Goal: Task Accomplishment & Management: Manage account settings

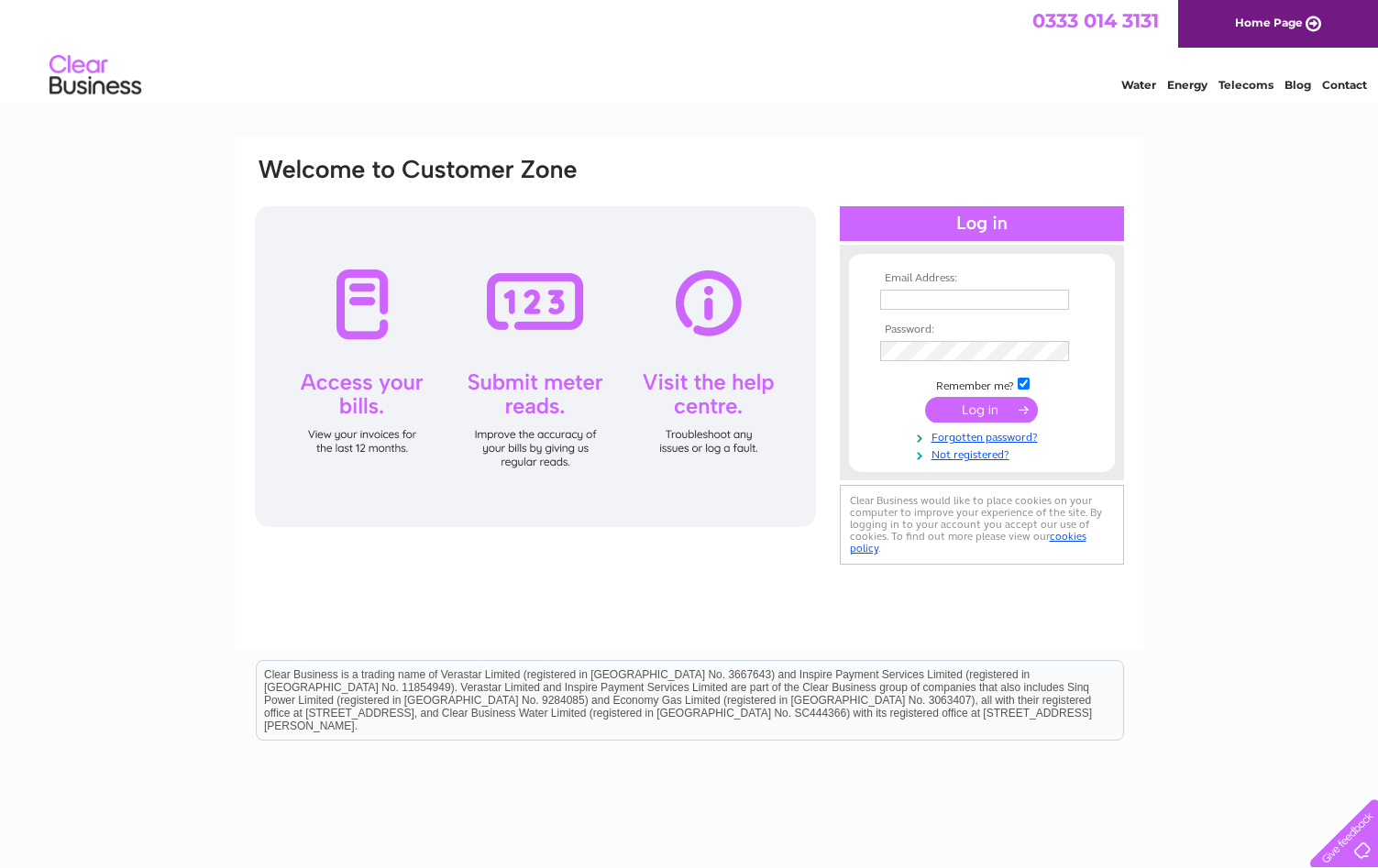
click at [960, 300] on input "text" at bounding box center [975, 300] width 189 height 21
type input "aacuk@lwintl.org"
click at [925, 398] on input "submit" at bounding box center [981, 411] width 113 height 25
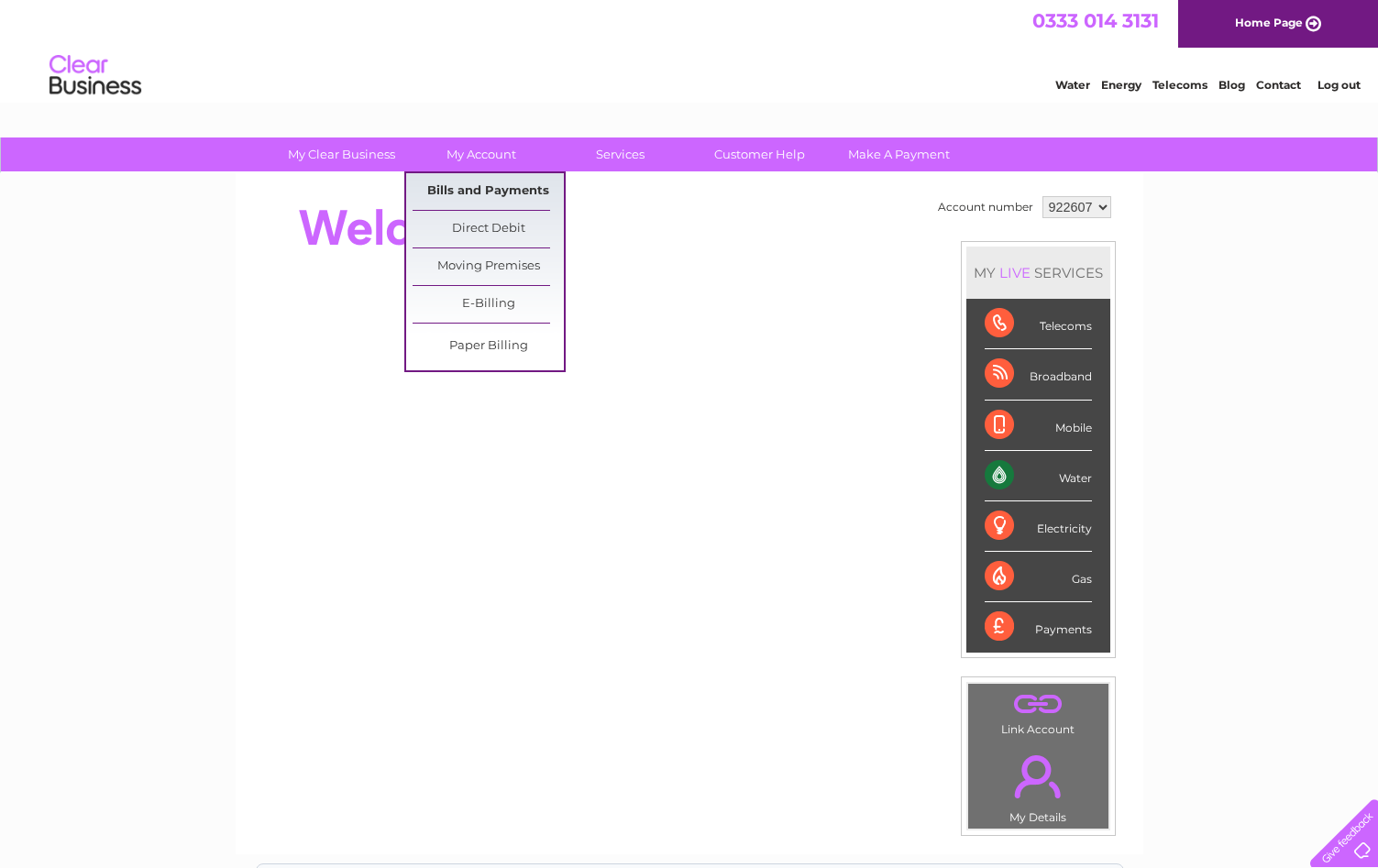
click at [476, 195] on link "Bills and Payments" at bounding box center [488, 191] width 152 height 36
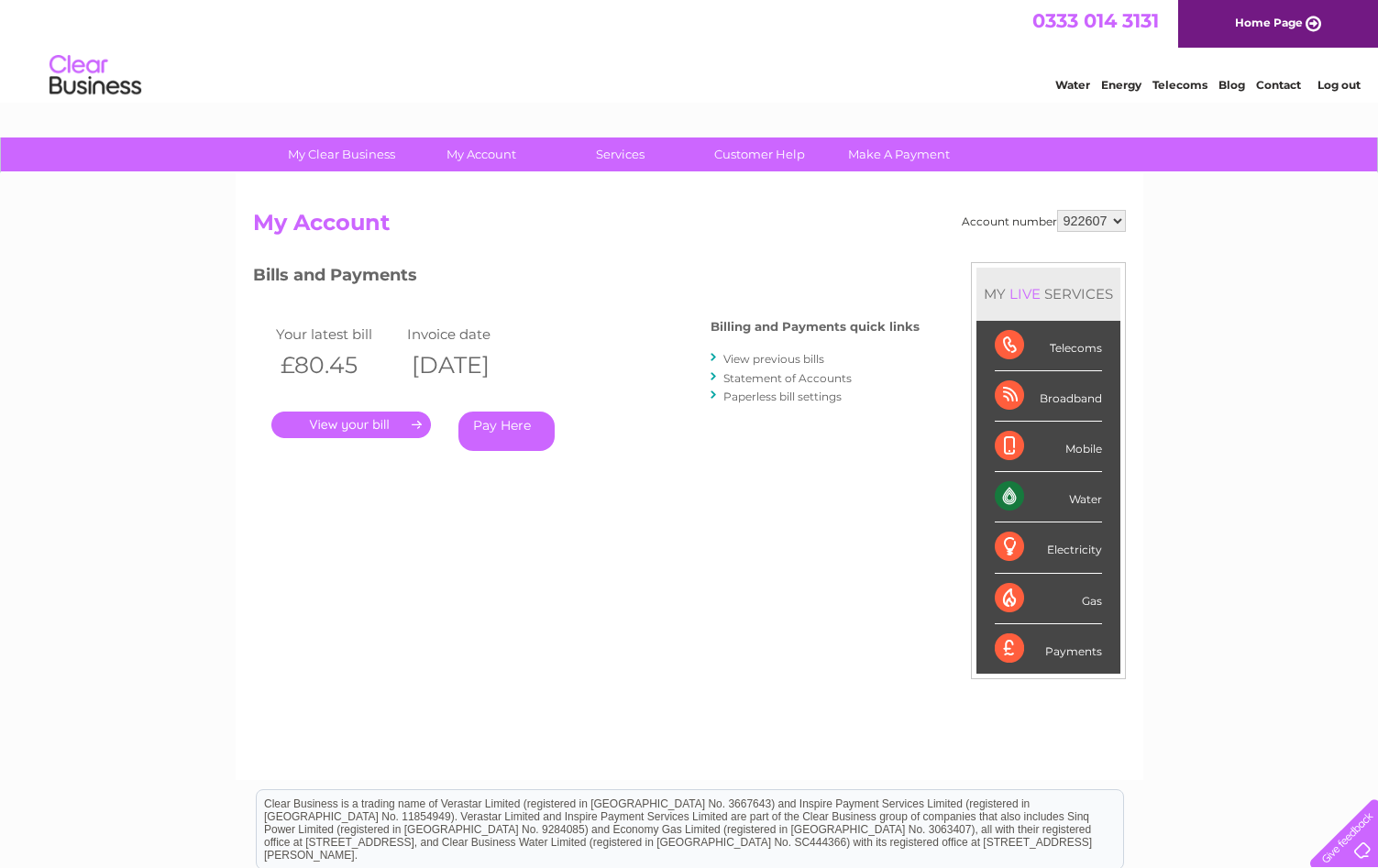
click at [341, 428] on link "." at bounding box center [351, 425] width 160 height 26
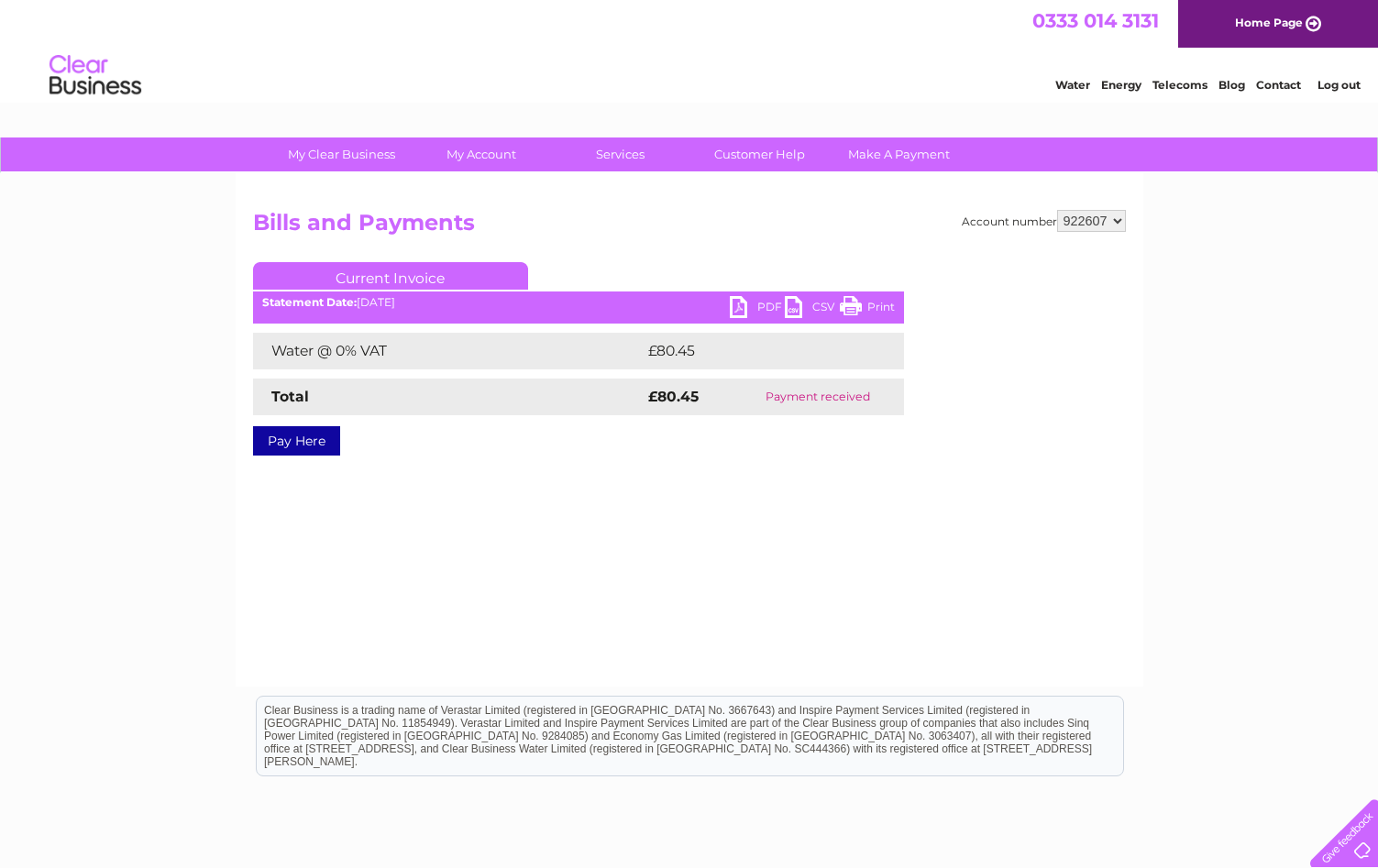
click at [751, 305] on link "PDF" at bounding box center [757, 310] width 55 height 26
click at [460, 423] on div "Pay Here" at bounding box center [579, 431] width 651 height 33
click at [1338, 88] on link "Log out" at bounding box center [1340, 84] width 43 height 14
